Goal: Ask a question: Seek information or help from site administrators or community

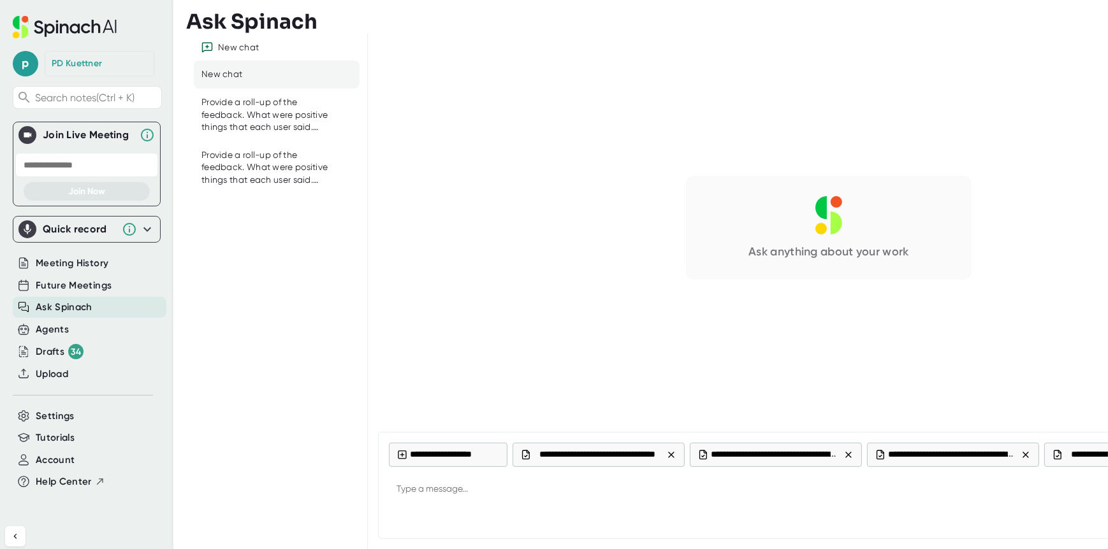
scroll to position [0, 161]
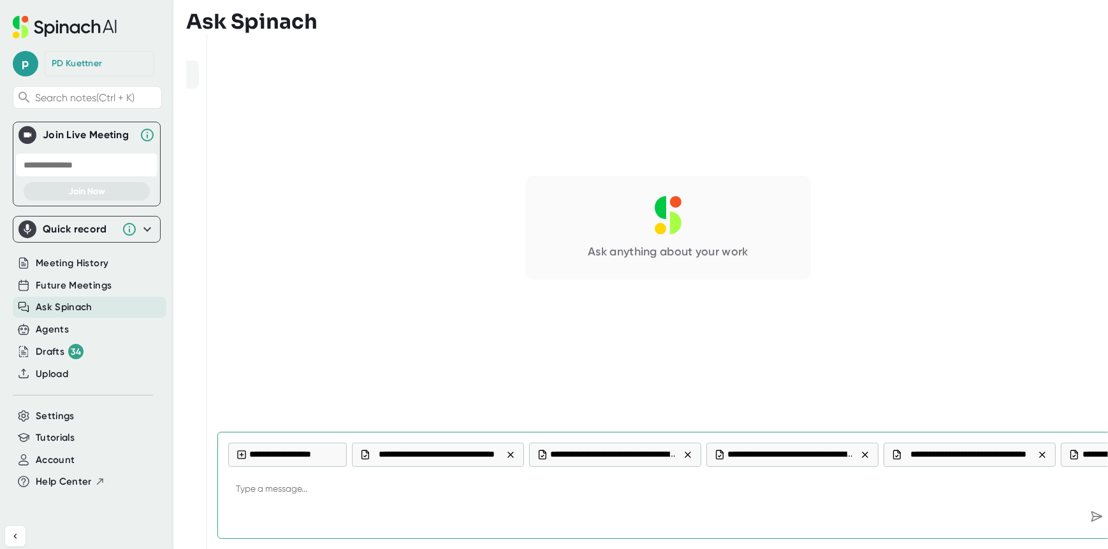
click at [252, 493] on textarea at bounding box center [668, 490] width 880 height 31
click at [252, 490] on textarea at bounding box center [668, 490] width 880 height 31
paste textarea "Provide a roll-up of the feedback. What were positive things that each user sai…"
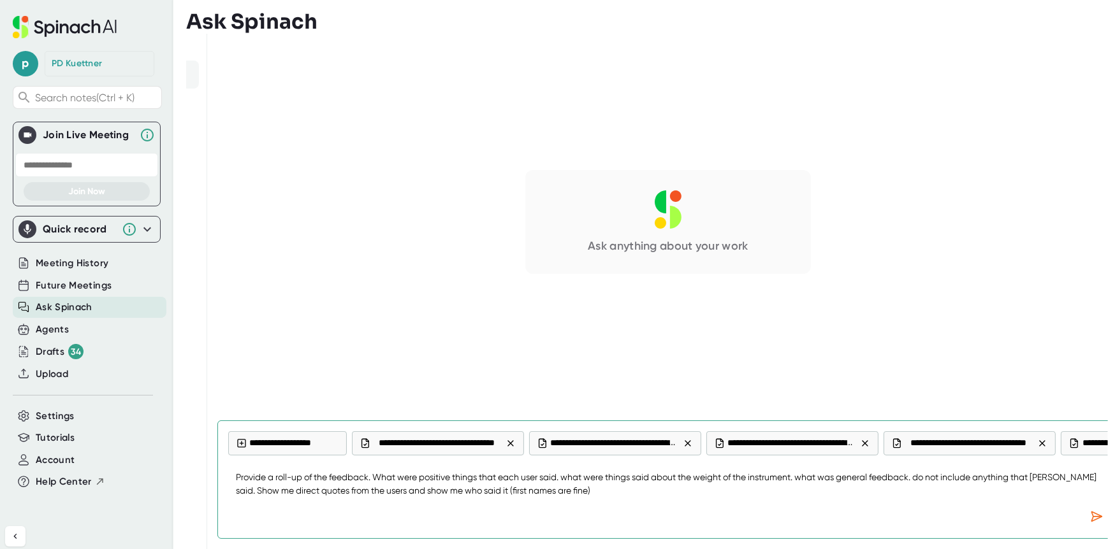
type textarea "Provide a roll-up of the feedback. What were positive things that each user sai…"
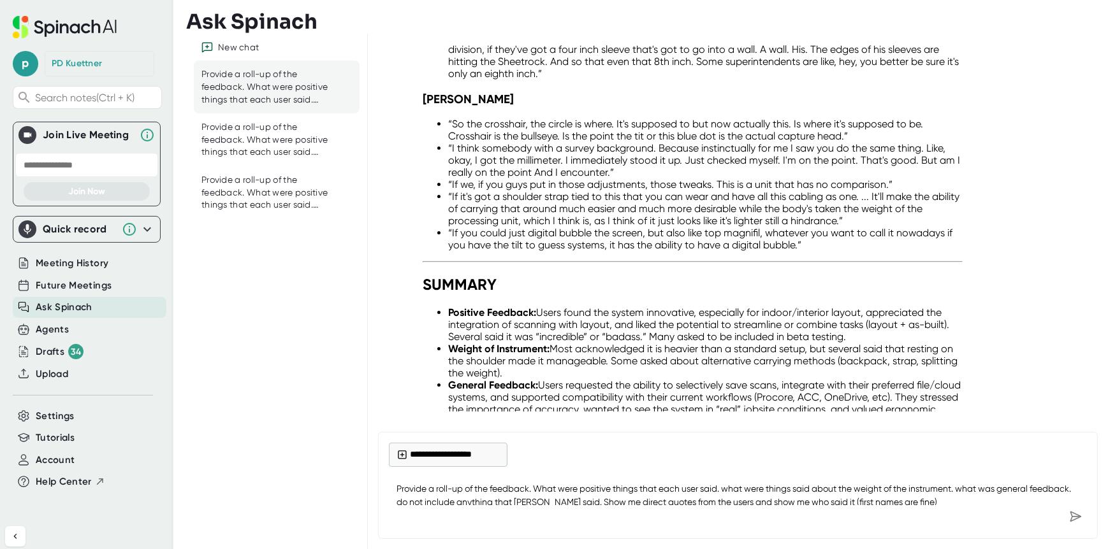
scroll to position [2119, 0]
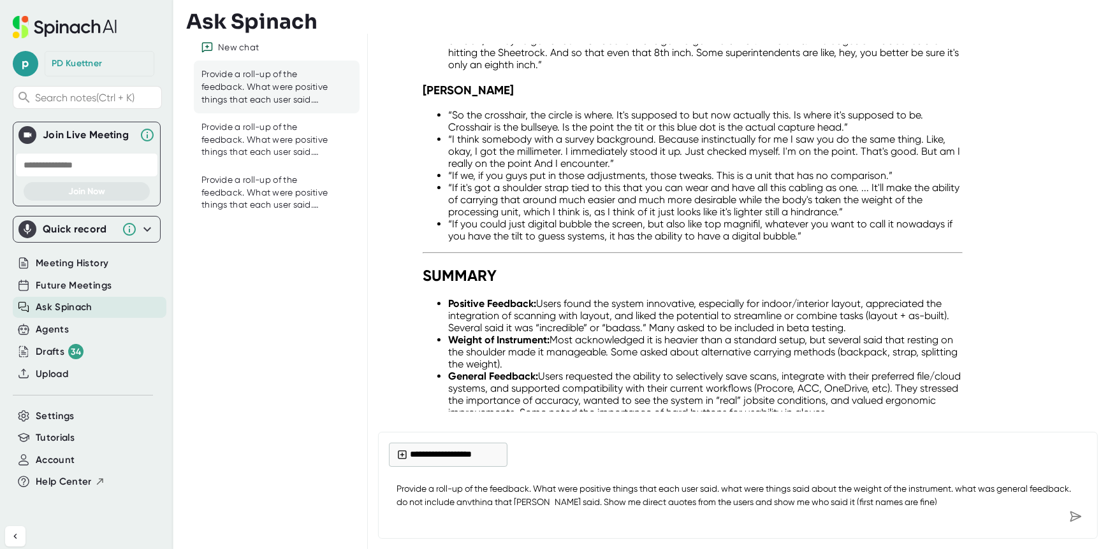
click at [586, 298] on li "Positive Feedback: Users found the system innovative, especially for indoor/int…" at bounding box center [705, 316] width 514 height 36
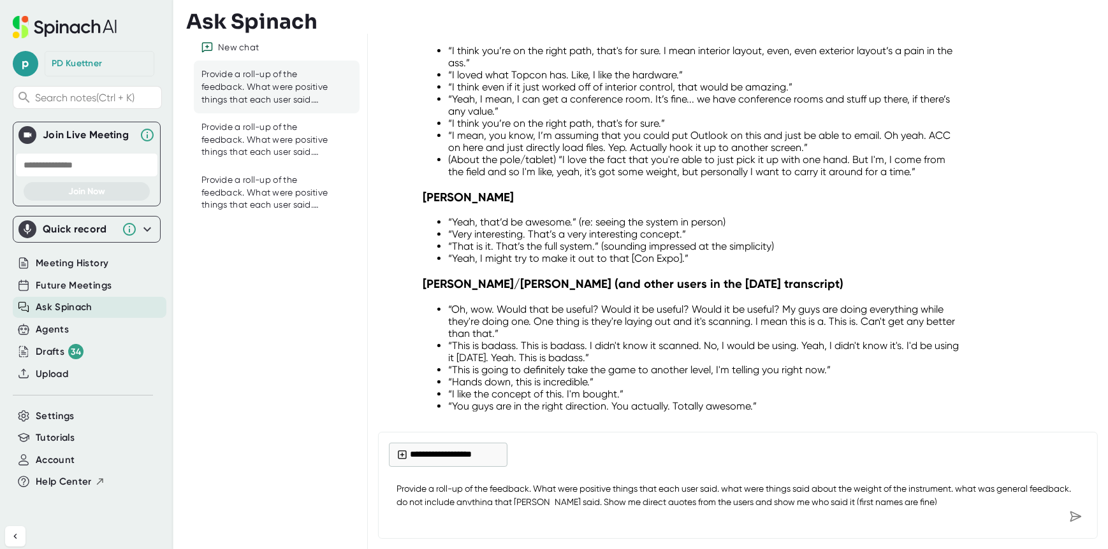
scroll to position [0, 0]
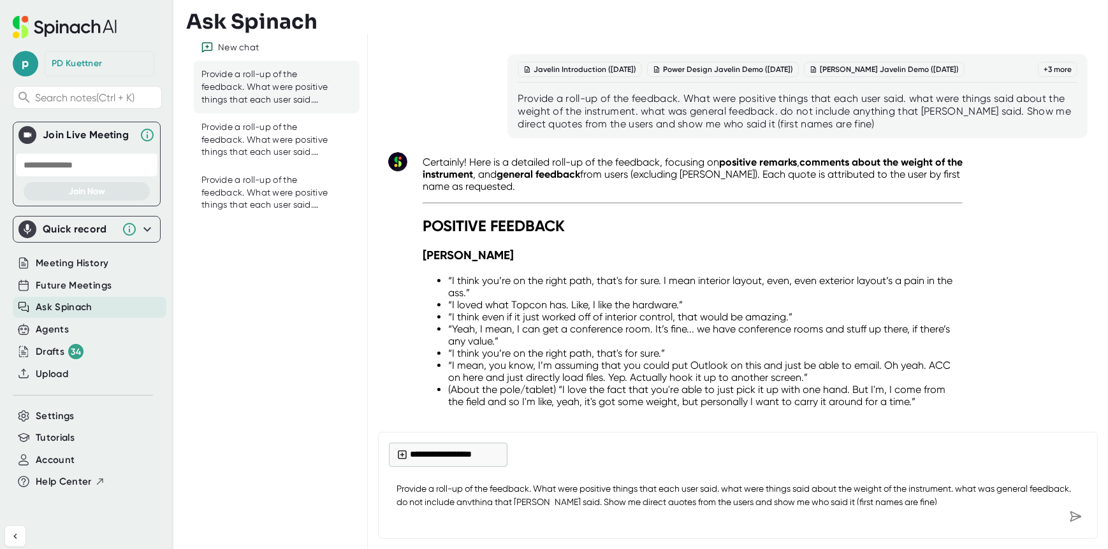
click at [455, 175] on strong "comments about the weight of the instrument" at bounding box center [693, 168] width 540 height 24
click at [470, 250] on h3 "[PERSON_NAME]" at bounding box center [693, 255] width 540 height 15
drag, startPoint x: 848, startPoint y: 338, endPoint x: 846, endPoint y: 357, distance: 18.6
click at [846, 357] on ul "“I think you’re on the right path, that's for sure. I mean interior layout, eve…" at bounding box center [693, 341] width 540 height 133
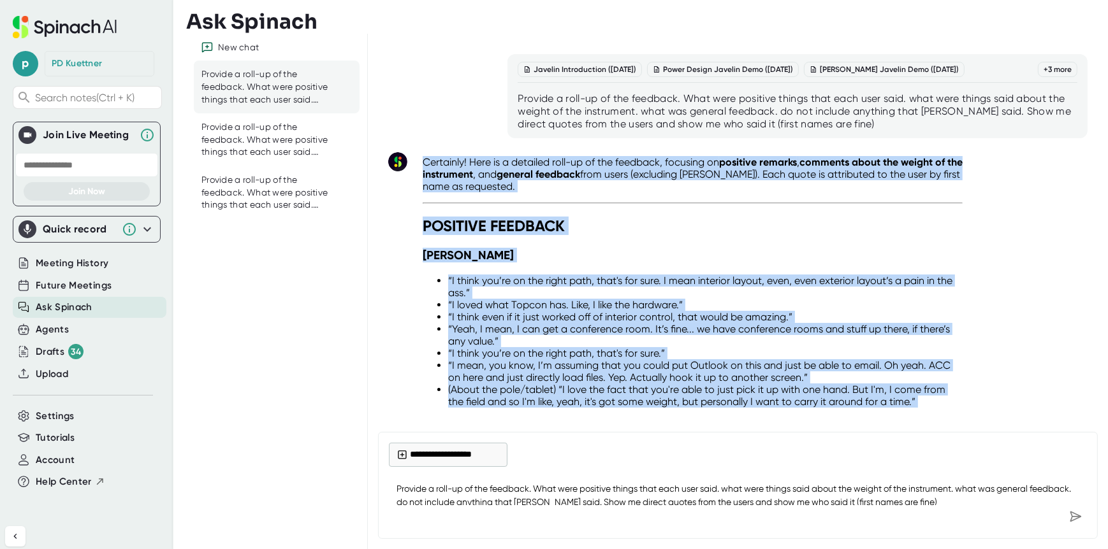
drag, startPoint x: 939, startPoint y: 372, endPoint x: 410, endPoint y: 156, distance: 571.2
copy div "Loremipsu! Dolo si a consecte adip-el se doe temporin, utlabore et dolorema ali…"
drag, startPoint x: 604, startPoint y: 335, endPoint x: 596, endPoint y: 336, distance: 7.7
click at [604, 335] on li "“Yeah, I mean, I can get a conference room. It’s fine... we have conference roo…" at bounding box center [705, 335] width 514 height 24
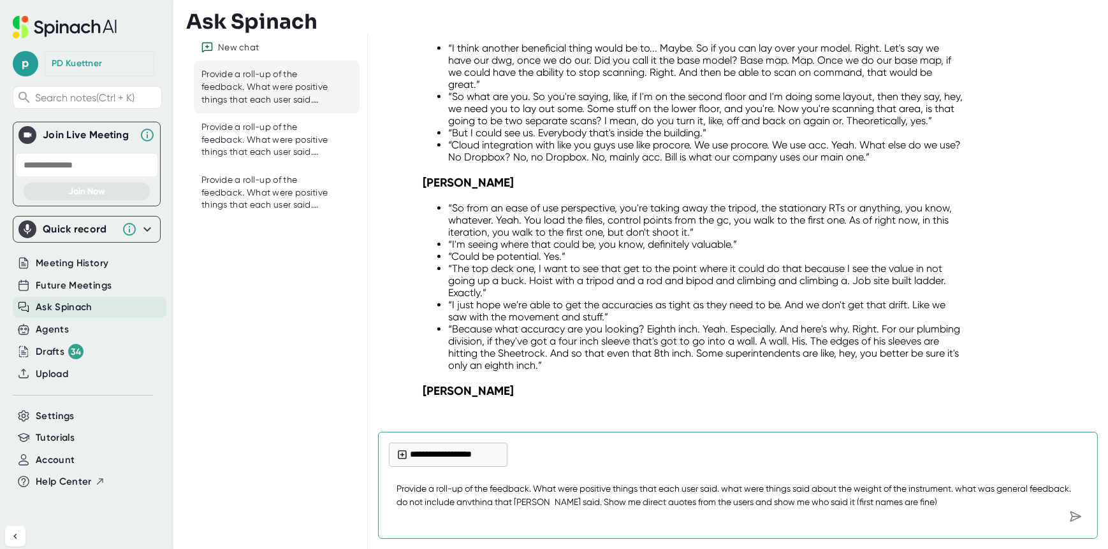
scroll to position [1546, 0]
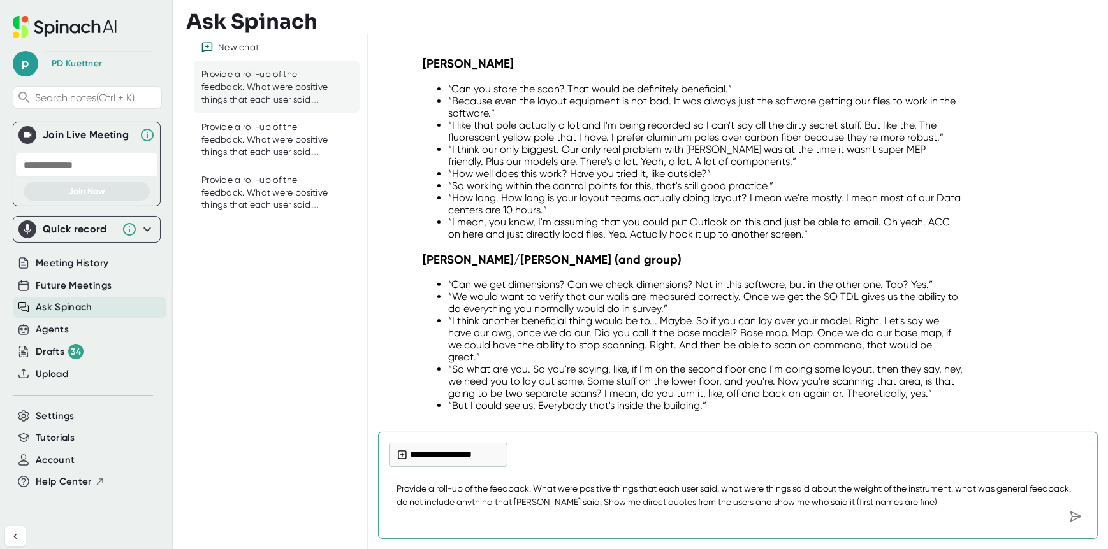
click at [541, 488] on textarea "Provide a roll-up of the feedback. What were positive things that each user sai…" at bounding box center [738, 490] width 698 height 31
click at [486, 497] on textarea "Provide a roll-up of the feedback. What were positive things that each user sai…" at bounding box center [738, 490] width 698 height 31
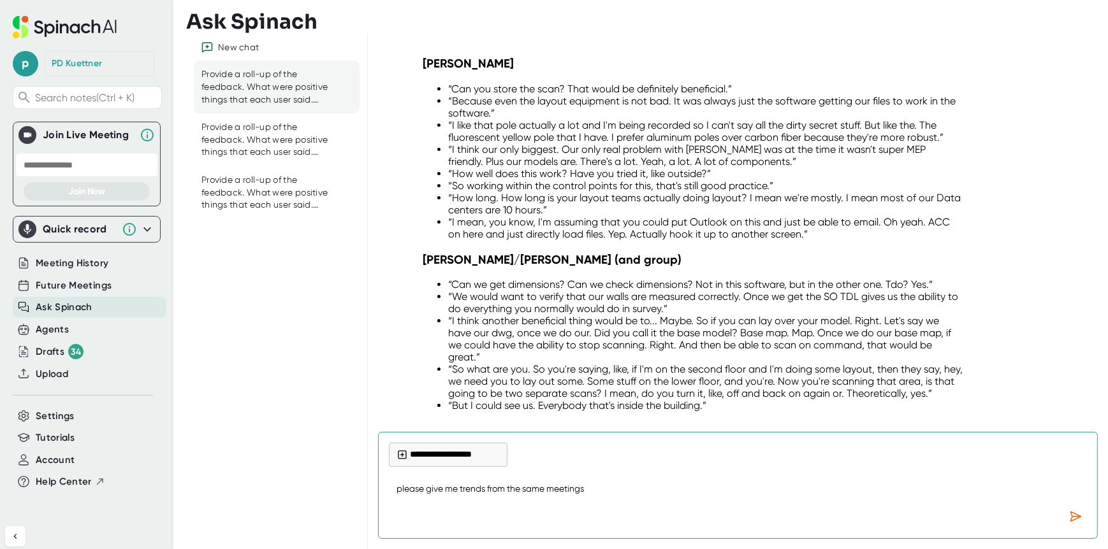
type textarea "please give me trends from the same meetings"
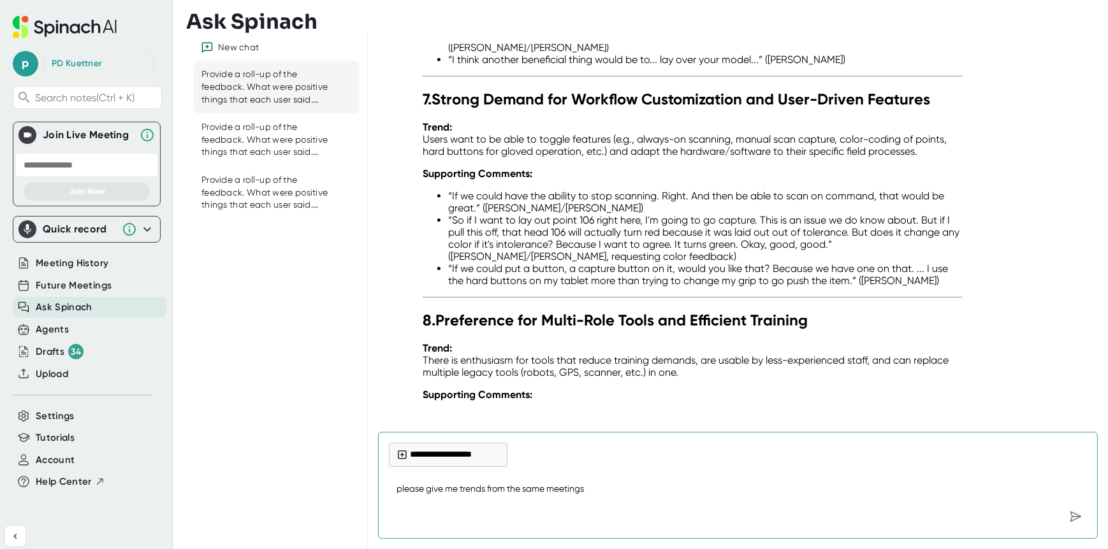
scroll to position [3759, 0]
